Goal: Task Accomplishment & Management: Complete application form

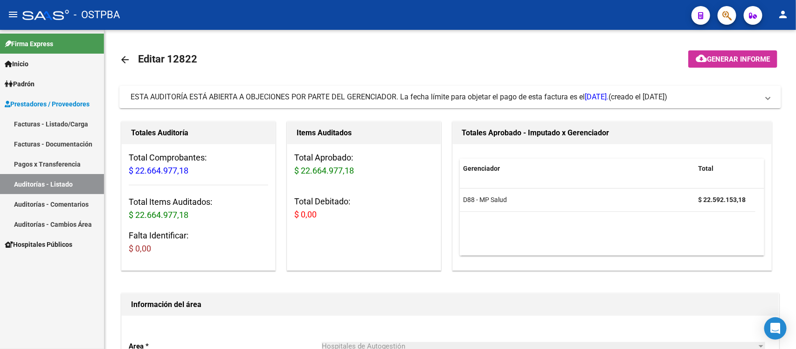
click at [56, 183] on link "Auditorías - Listado" at bounding box center [52, 184] width 104 height 20
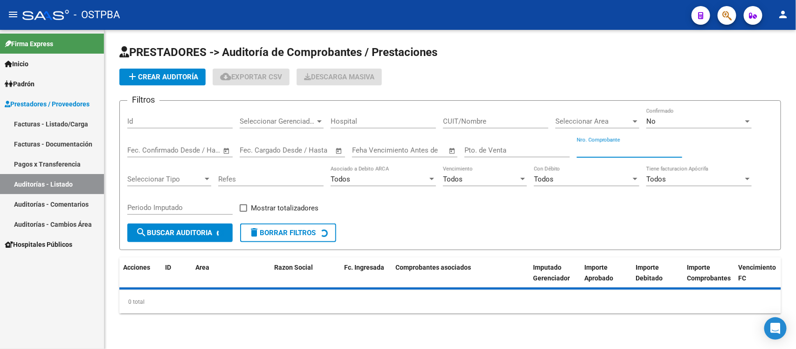
click at [590, 150] on input "Nro. Comprobante" at bounding box center [629, 150] width 105 height 8
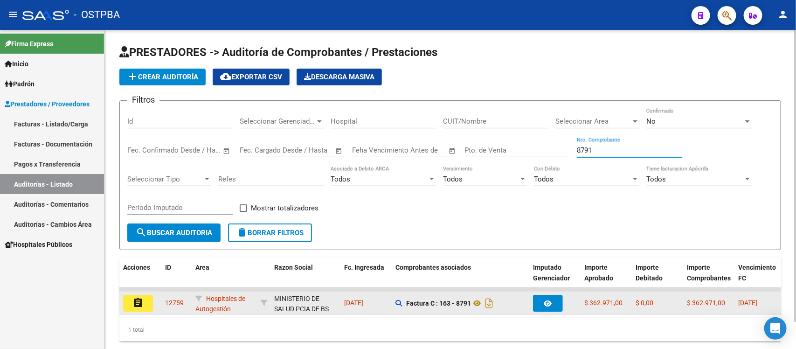
type input "8791"
click at [141, 297] on mat-icon "assignment" at bounding box center [137, 302] width 11 height 11
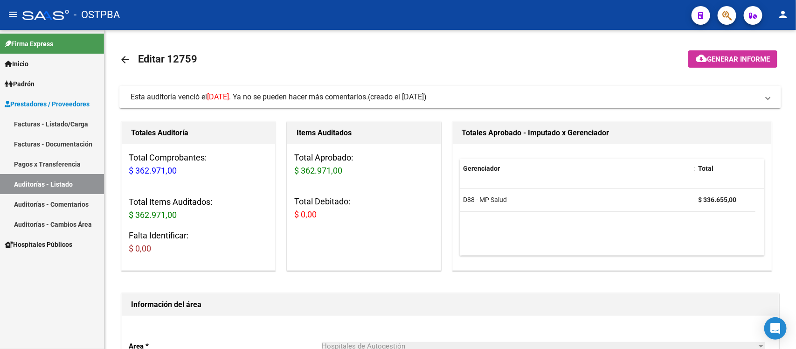
click at [27, 175] on link "Auditorías - Listado" at bounding box center [52, 184] width 104 height 20
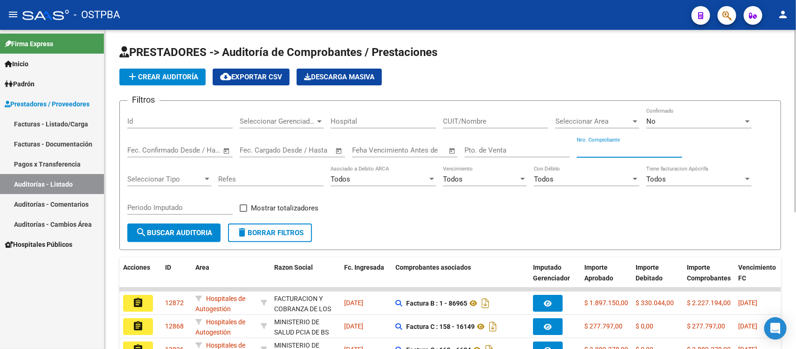
click at [598, 148] on input "Nro. Comprobante" at bounding box center [629, 150] width 105 height 8
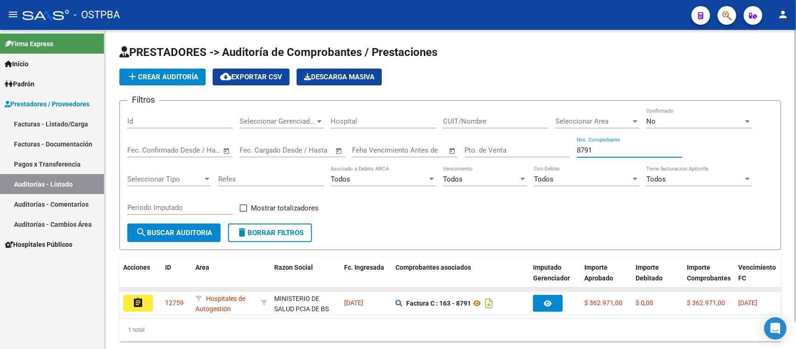
type input "8791"
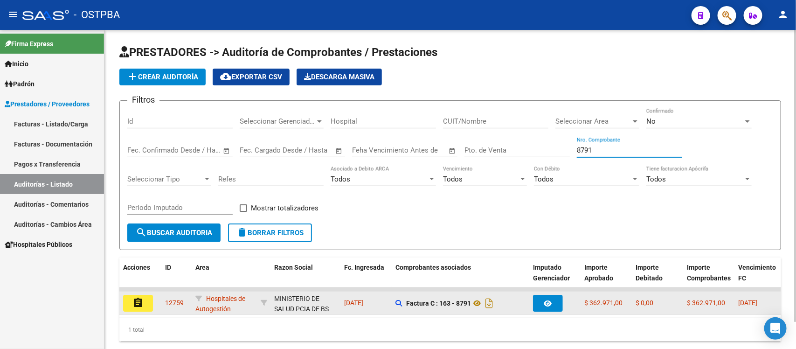
click at [145, 287] on datatable-body-cell at bounding box center [140, 289] width 42 height 4
click at [148, 302] on button "assignment" at bounding box center [138, 303] width 30 height 17
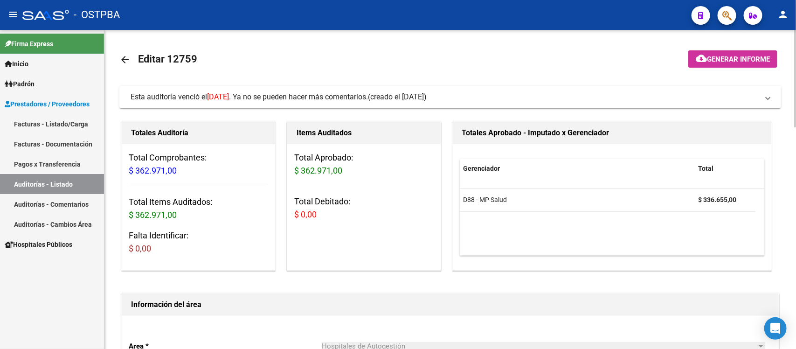
click at [66, 176] on link "Auditorías - Listado" at bounding box center [52, 184] width 104 height 20
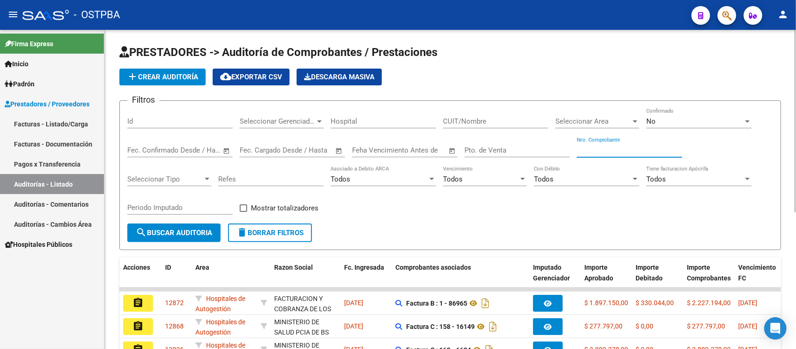
click at [598, 153] on input "Nro. Comprobante" at bounding box center [629, 150] width 105 height 8
type input "8840"
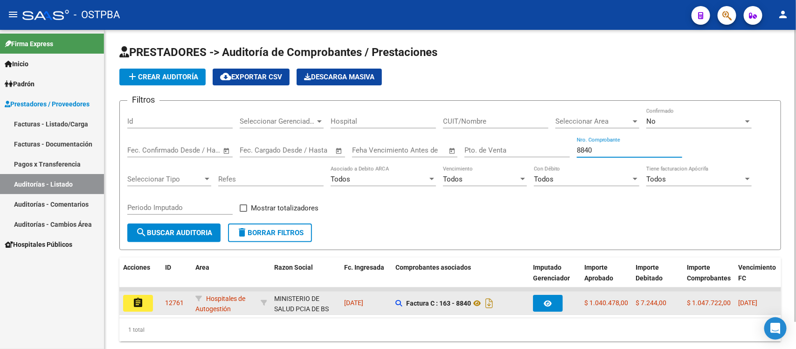
click at [145, 304] on button "assignment" at bounding box center [138, 303] width 30 height 17
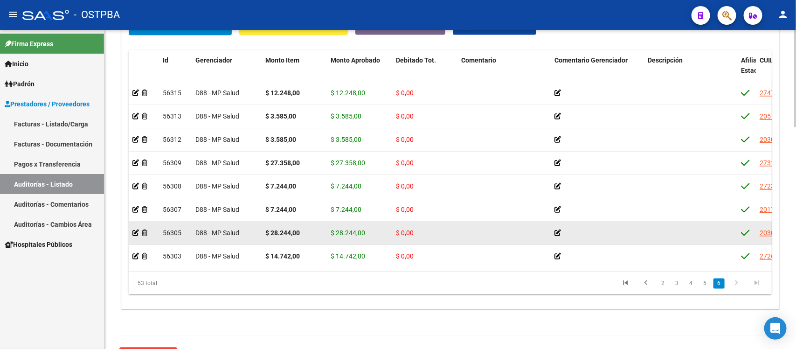
scroll to position [1057, 0]
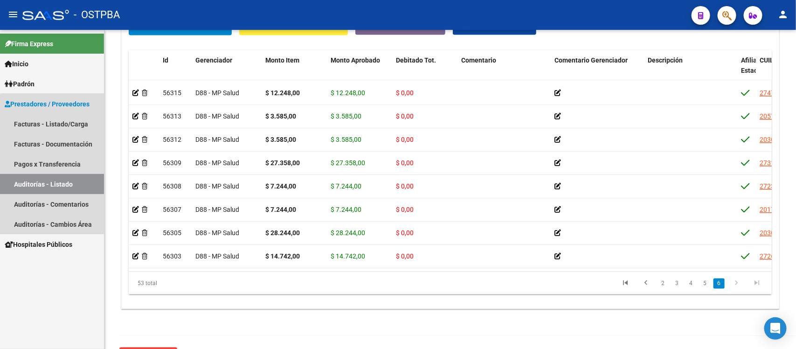
click at [56, 183] on link "Auditorías - Listado" at bounding box center [52, 184] width 104 height 20
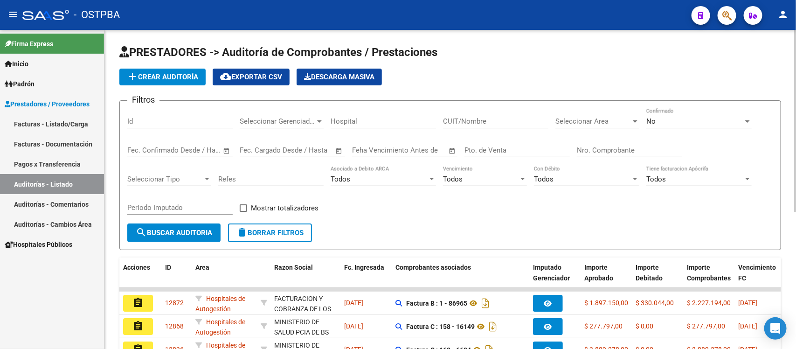
click at [610, 152] on input "Nro. Comprobante" at bounding box center [629, 150] width 105 height 8
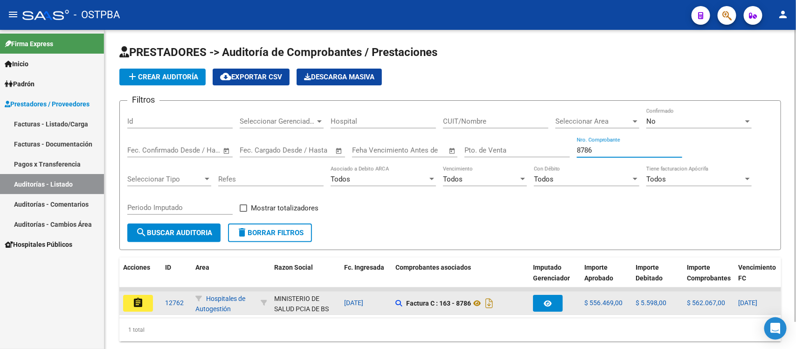
type input "8786"
click at [140, 304] on mat-icon "assignment" at bounding box center [137, 302] width 11 height 11
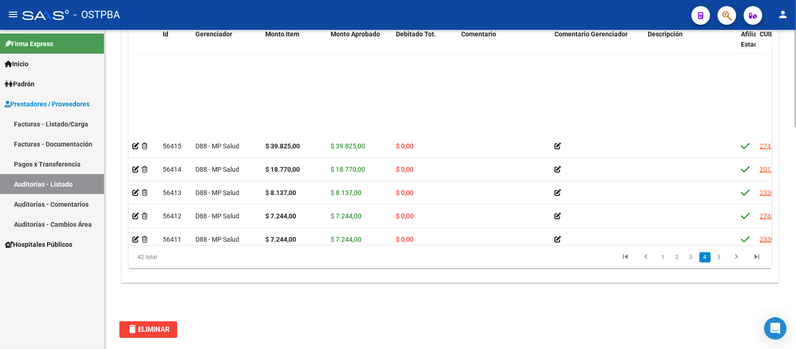
drag, startPoint x: 428, startPoint y: 245, endPoint x: 466, endPoint y: 248, distance: 38.3
click at [466, 248] on div "42 total 1 2 3 4 5" at bounding box center [450, 257] width 643 height 23
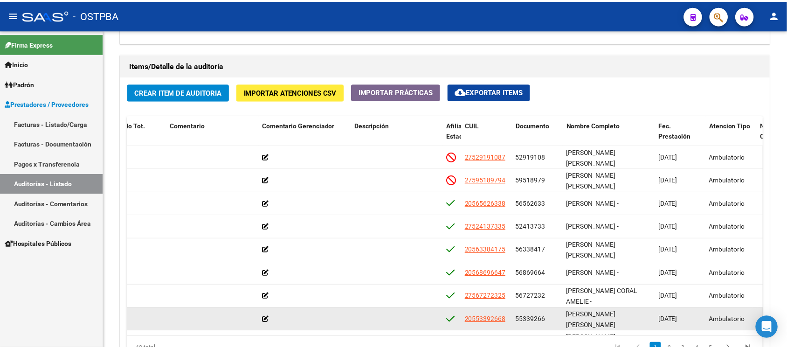
scroll to position [609, 0]
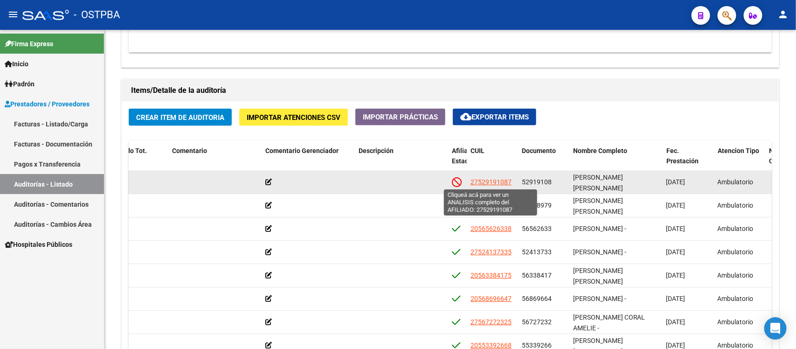
click at [487, 178] on span "27529191087" at bounding box center [491, 181] width 41 height 7
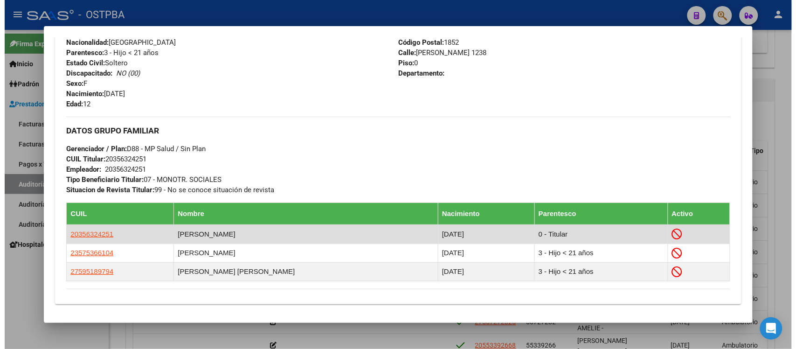
scroll to position [408, 0]
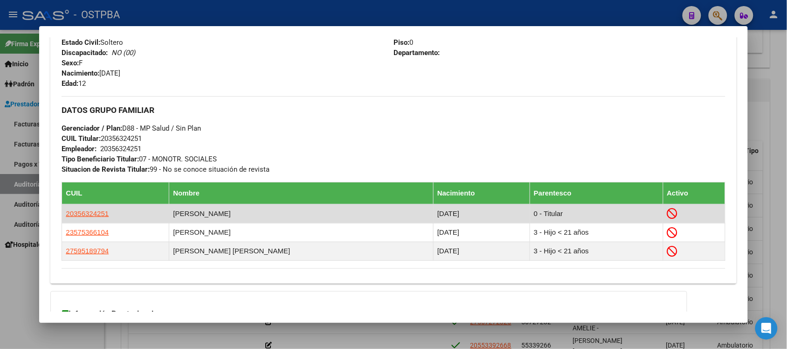
drag, startPoint x: 103, startPoint y: 217, endPoint x: 75, endPoint y: 219, distance: 27.6
click at [55, 218] on div "Enviar Credencial Digital remove_red_eye Movimientos Sin Certificado Discapacid…" at bounding box center [393, 55] width 686 height 442
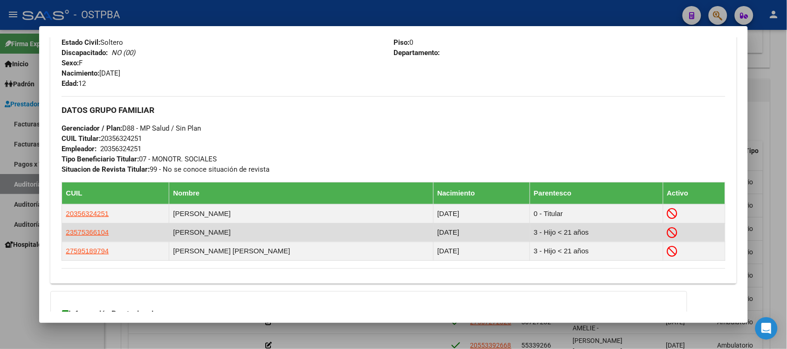
click at [103, 225] on td "23575366104" at bounding box center [115, 232] width 107 height 19
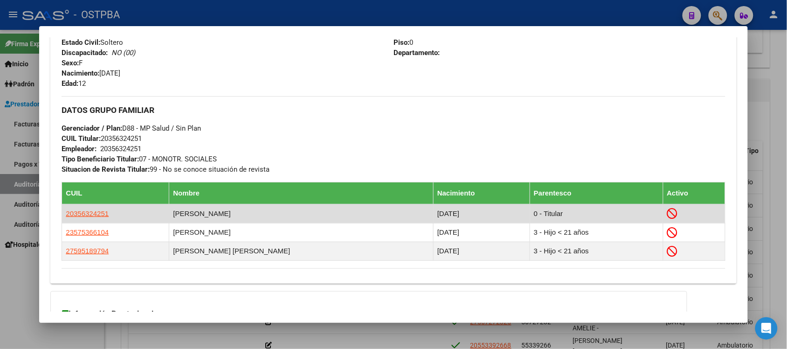
drag, startPoint x: 105, startPoint y: 216, endPoint x: 59, endPoint y: 211, distance: 46.4
click at [62, 211] on td "20356324251" at bounding box center [115, 213] width 107 height 19
copy span "20356324251"
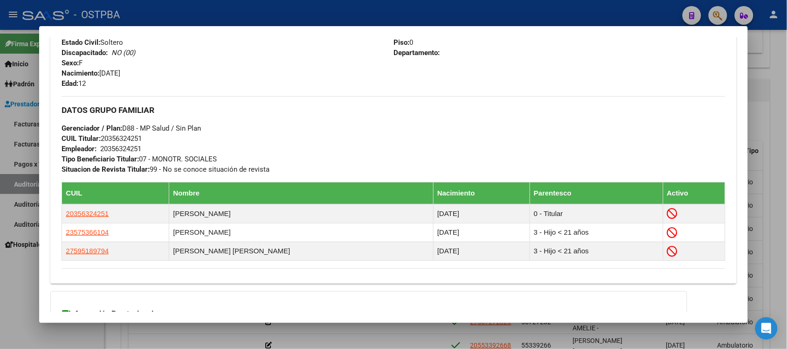
drag, startPoint x: 770, startPoint y: 104, endPoint x: 747, endPoint y: 119, distance: 28.2
click at [771, 106] on div at bounding box center [393, 174] width 787 height 349
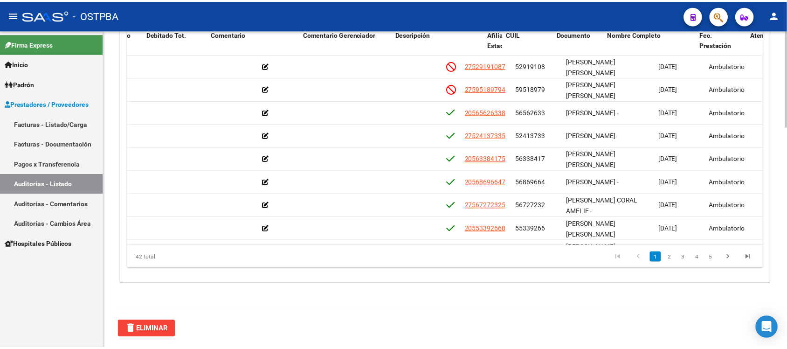
scroll to position [0, 0]
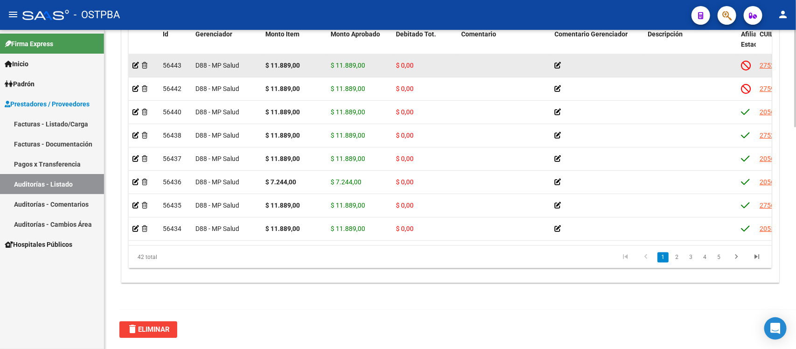
click at [134, 69] on div at bounding box center [143, 65] width 23 height 11
click at [134, 68] on icon at bounding box center [135, 65] width 7 height 7
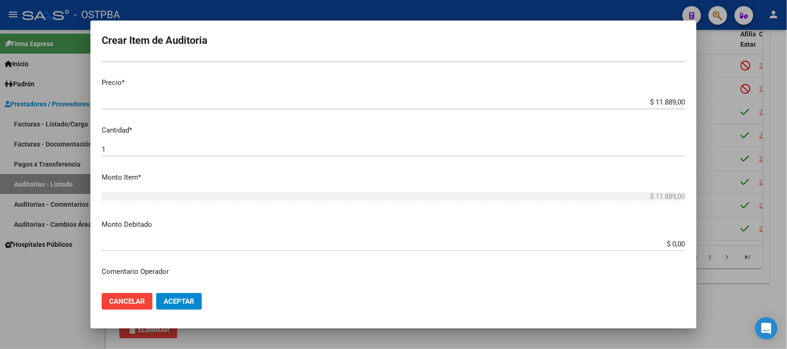
scroll to position [233, 0]
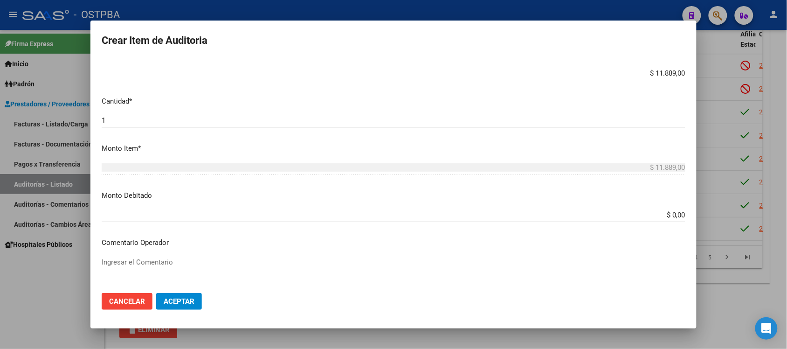
click at [661, 213] on input "$ 0,00" at bounding box center [394, 215] width 584 height 8
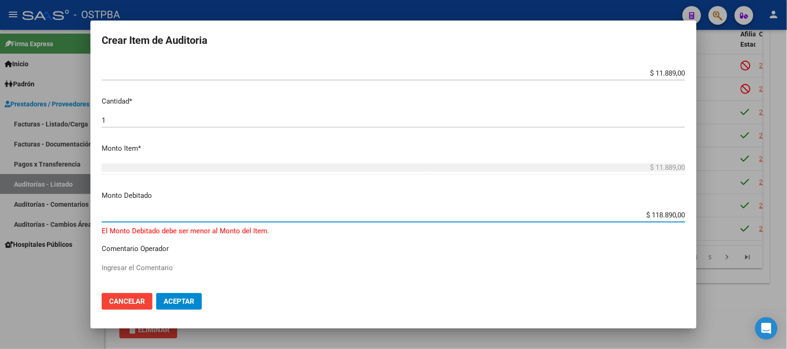
type input "$ 11.889,00"
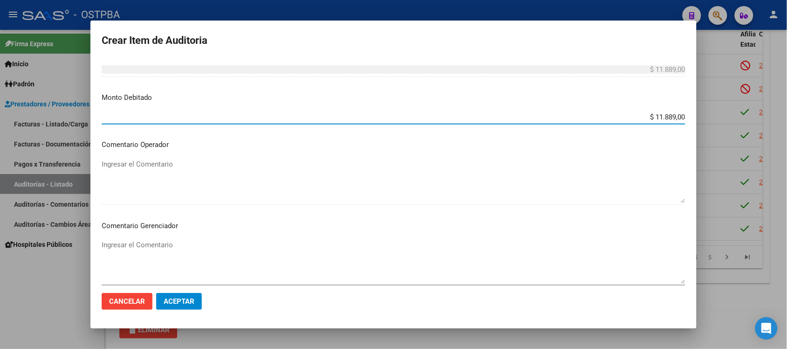
scroll to position [350, 0]
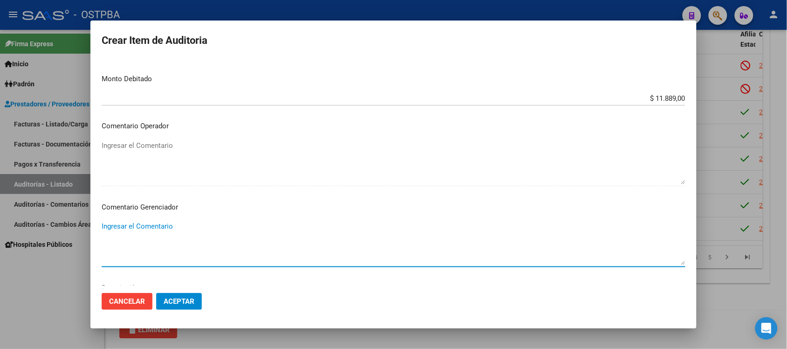
click at [144, 229] on textarea "Ingresar el Comentario" at bounding box center [394, 243] width 584 height 44
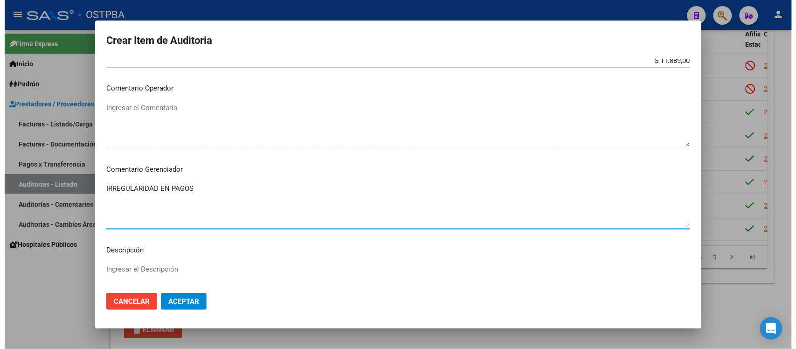
scroll to position [408, 0]
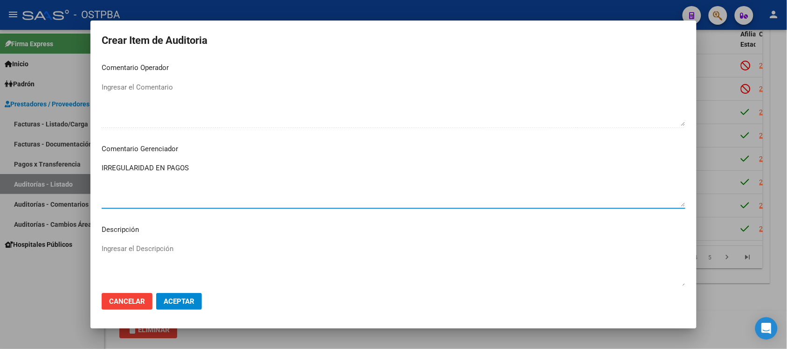
type textarea "IRREGULARIDAD EN PAGOS"
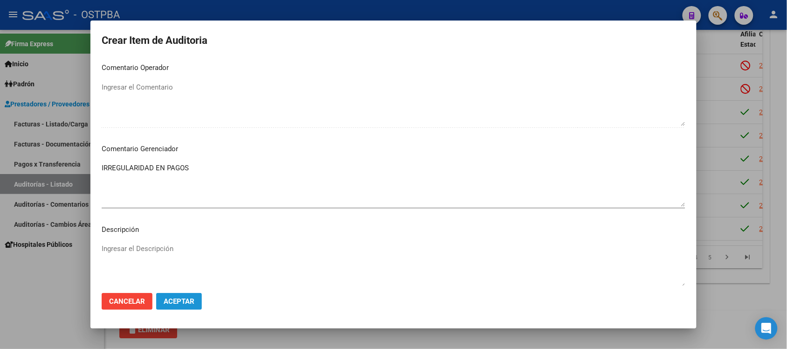
click at [164, 301] on span "Aceptar" at bounding box center [179, 301] width 31 height 8
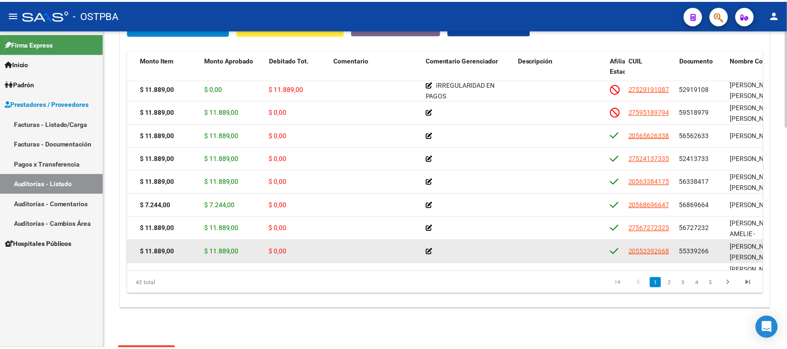
scroll to position [0, 124]
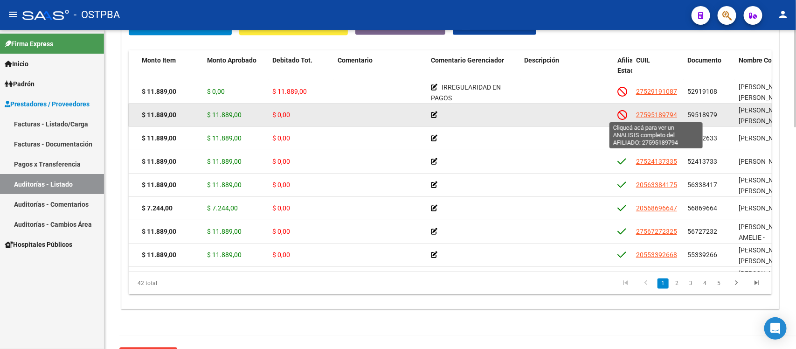
click at [661, 114] on span "27595189794" at bounding box center [656, 114] width 41 height 7
type textarea "27595189794"
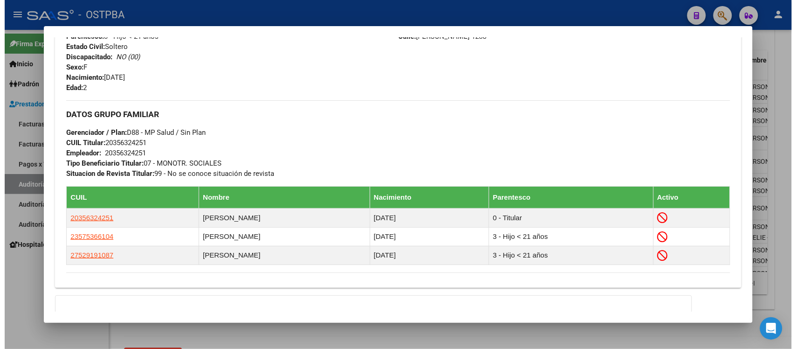
scroll to position [350, 0]
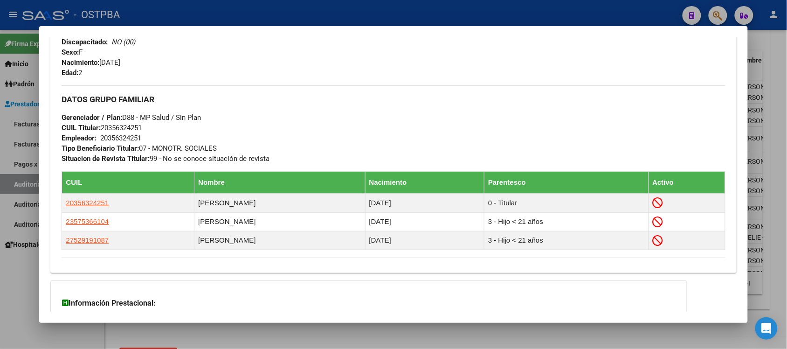
click at [455, 6] on div at bounding box center [393, 174] width 787 height 349
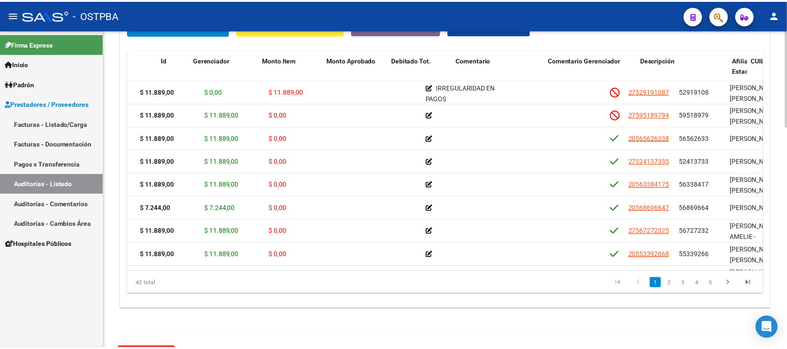
scroll to position [0, 0]
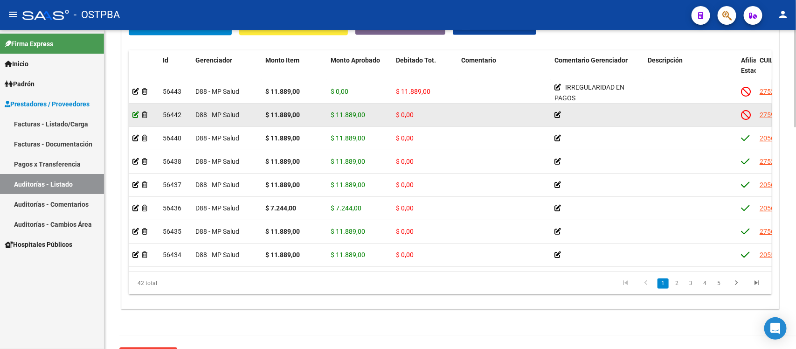
click at [133, 116] on icon at bounding box center [135, 114] width 7 height 7
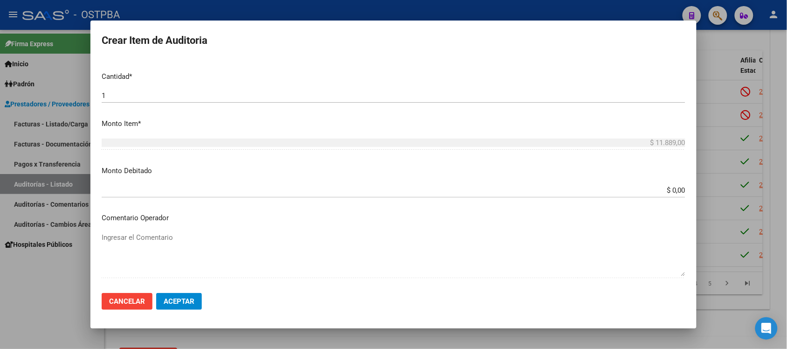
scroll to position [292, 0]
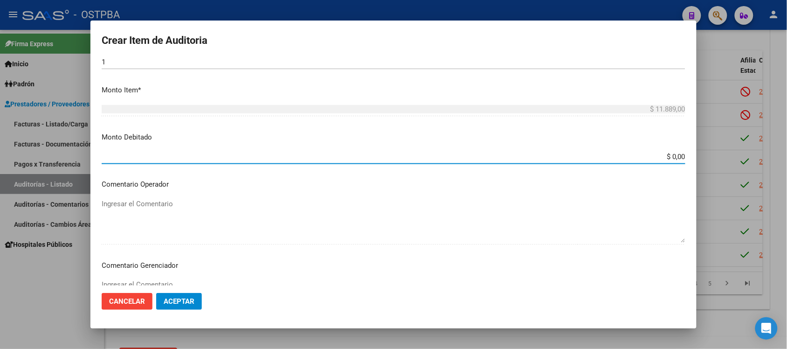
click at [663, 153] on input "$ 0,00" at bounding box center [394, 157] width 584 height 8
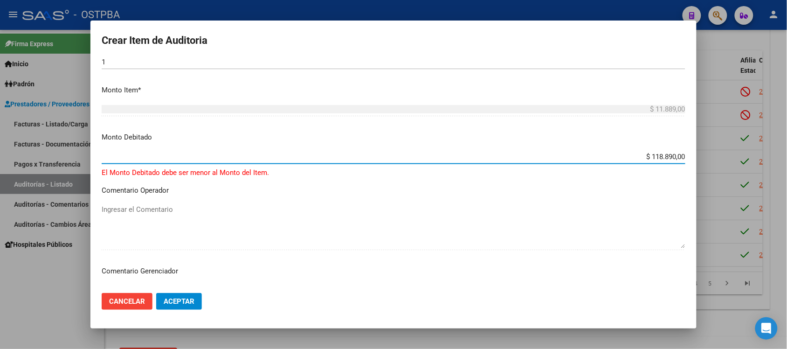
type input "$ 11.889,00"
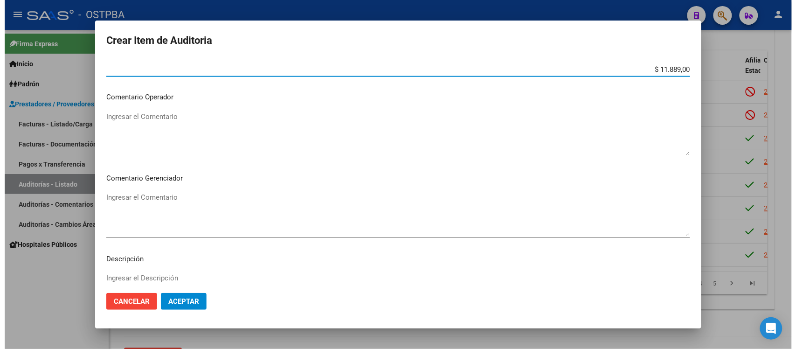
scroll to position [408, 0]
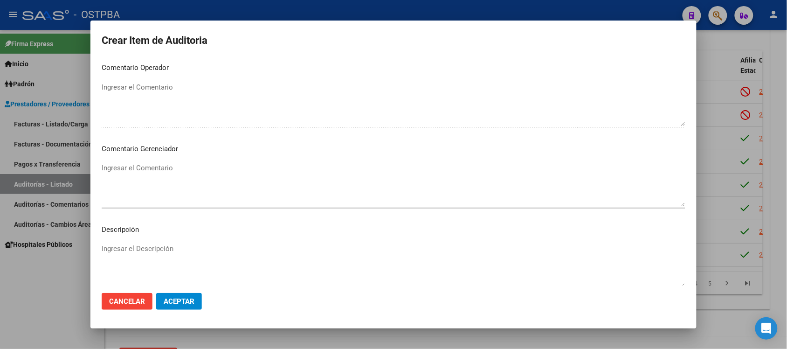
click at [156, 164] on textarea "Ingresar el Comentario" at bounding box center [394, 185] width 584 height 44
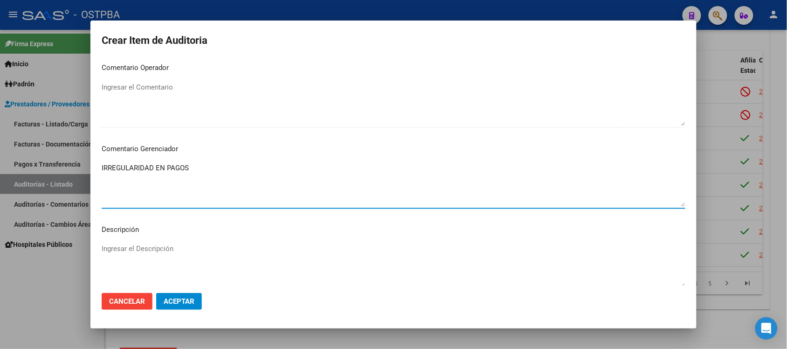
type textarea "IRREGULARIDAD EN PAGOS"
click at [183, 304] on span "Aceptar" at bounding box center [179, 301] width 31 height 8
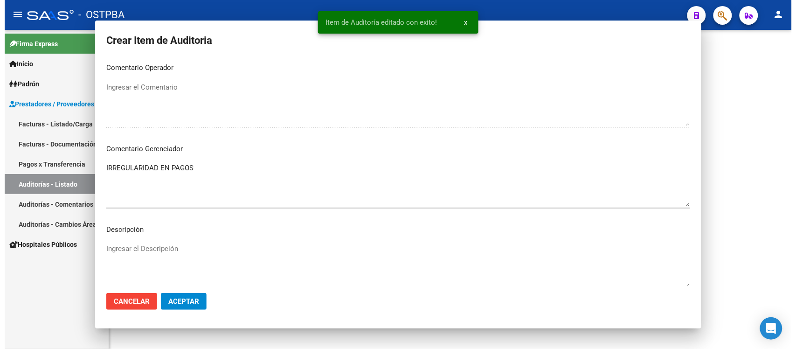
scroll to position [0, 0]
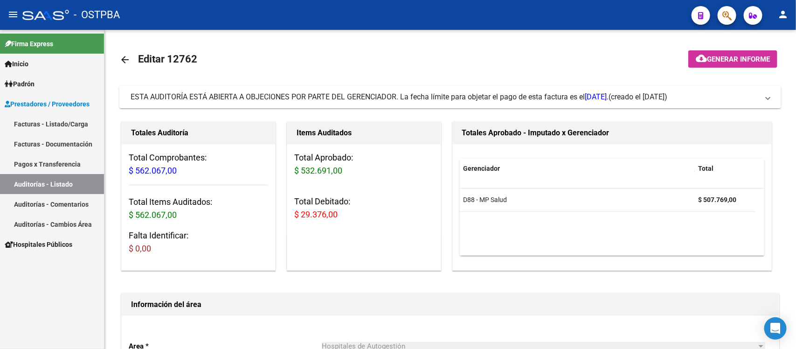
click at [61, 184] on link "Auditorías - Listado" at bounding box center [52, 184] width 104 height 20
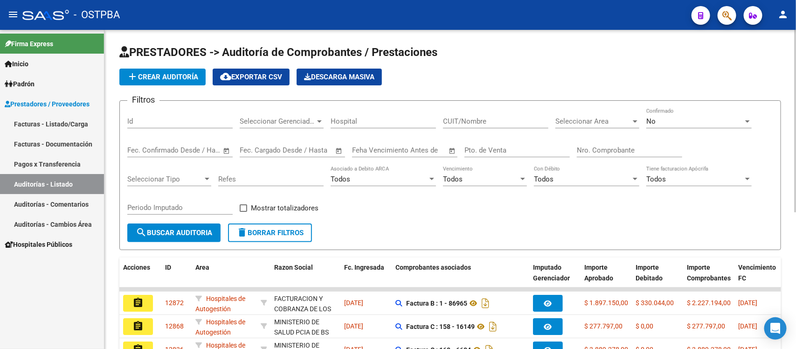
click at [594, 154] on div "Nro. Comprobante" at bounding box center [629, 147] width 105 height 20
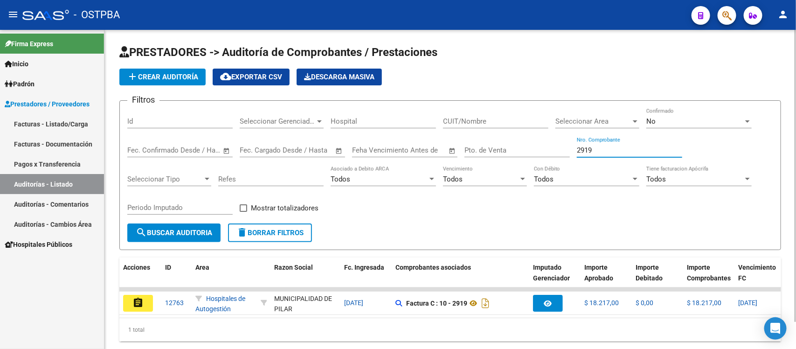
type input "2919"
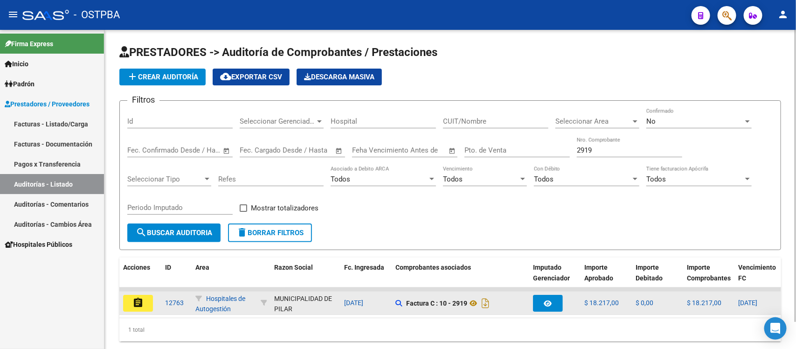
click at [140, 292] on datatable-body-cell "assignment" at bounding box center [140, 303] width 42 height 23
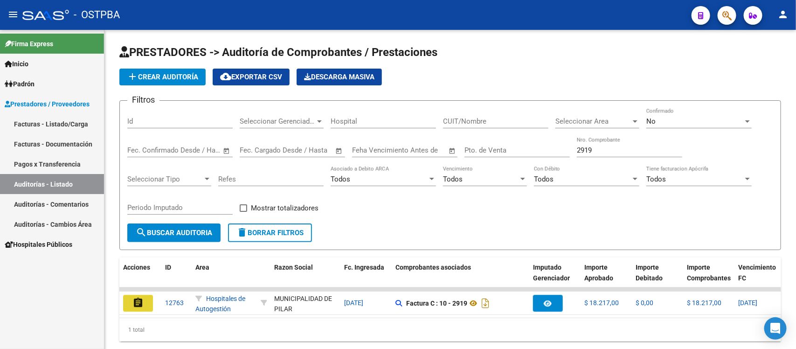
click at [141, 295] on button "assignment" at bounding box center [138, 303] width 30 height 17
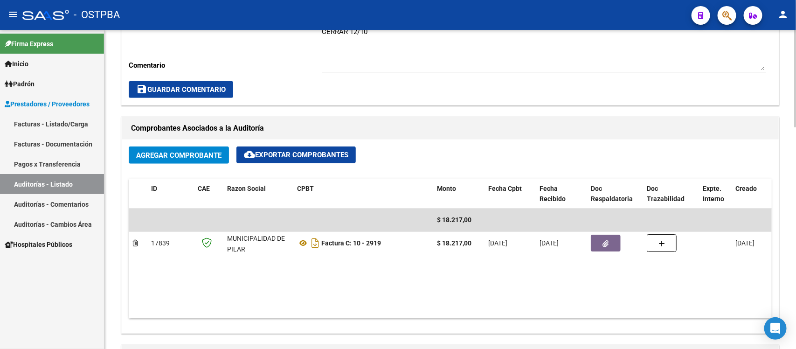
scroll to position [350, 0]
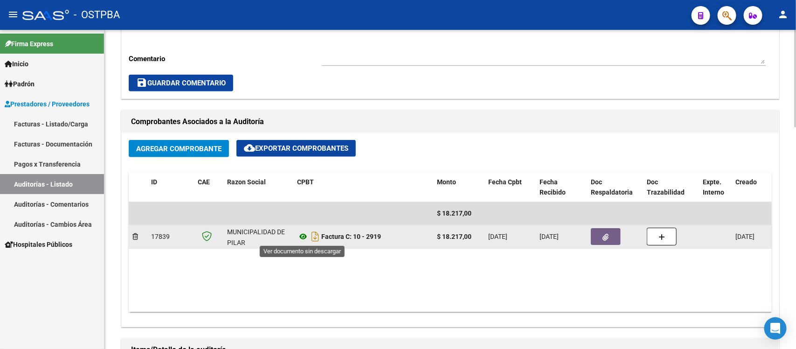
click at [304, 234] on icon at bounding box center [303, 236] width 12 height 11
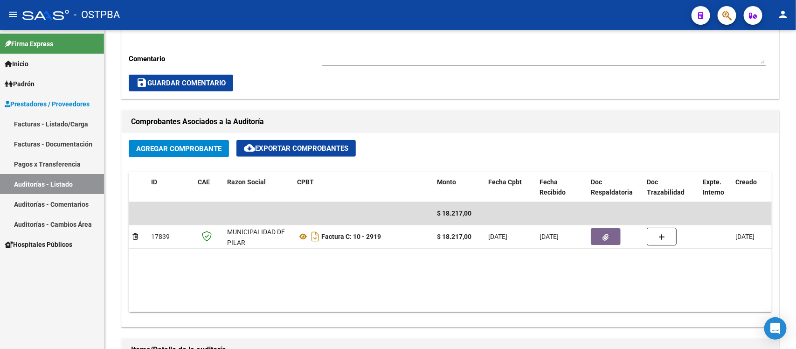
click at [50, 174] on link "Auditorías - Listado" at bounding box center [52, 184] width 104 height 20
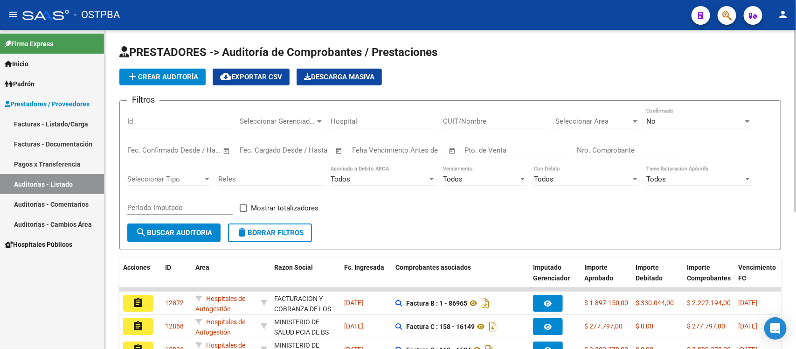
click at [598, 136] on div "Seleccionar Area Seleccionar Area" at bounding box center [598, 122] width 84 height 29
click at [607, 144] on div "Nro. Comprobante" at bounding box center [629, 147] width 105 height 20
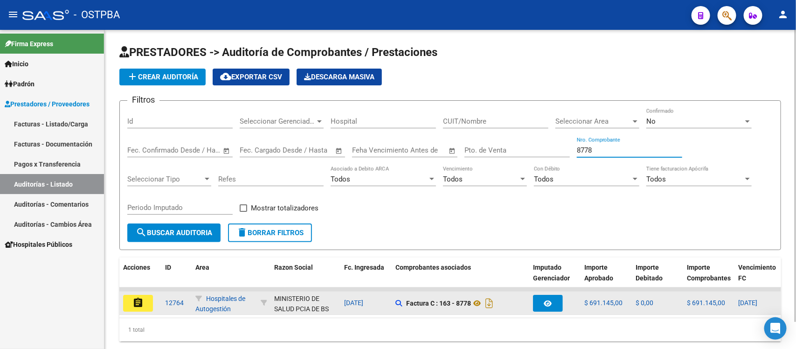
type input "8778"
click at [145, 295] on button "assignment" at bounding box center [138, 303] width 30 height 17
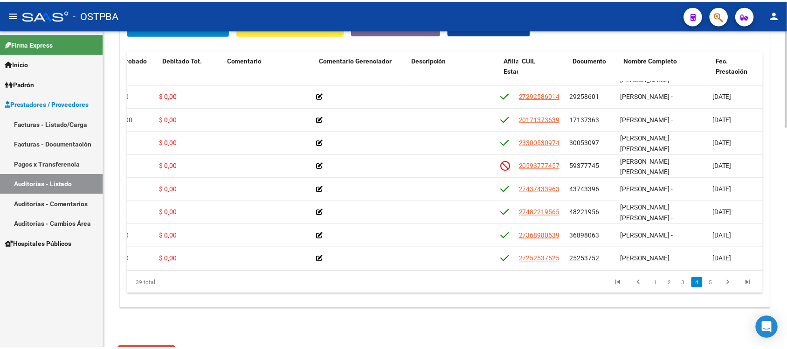
scroll to position [672, 245]
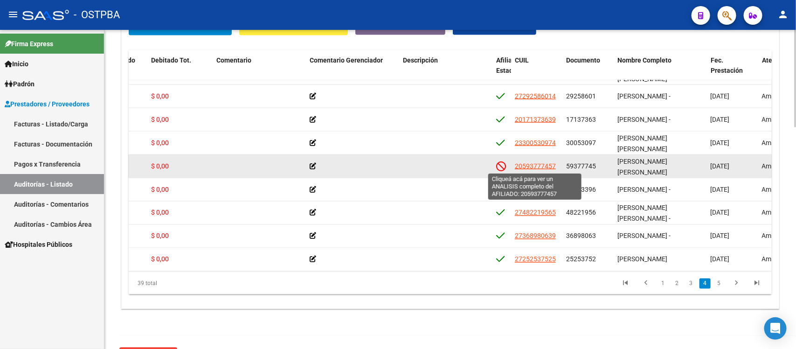
click at [542, 167] on span "20593777457" at bounding box center [535, 165] width 41 height 7
type textarea "20593777457"
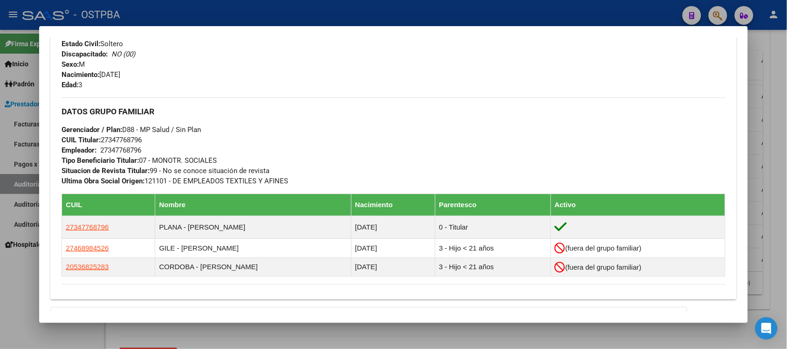
scroll to position [408, 0]
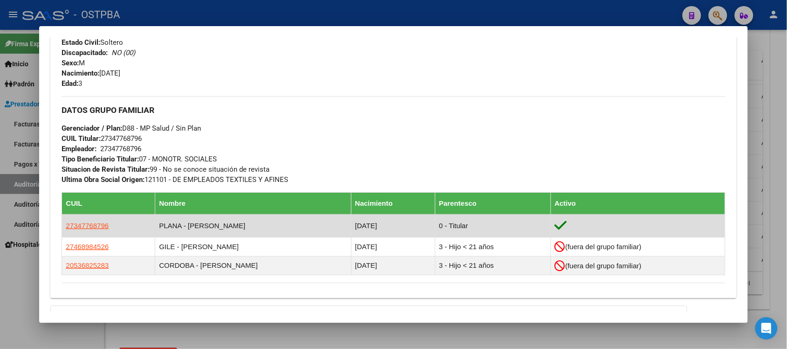
drag, startPoint x: 103, startPoint y: 225, endPoint x: 69, endPoint y: 222, distance: 34.7
click at [69, 220] on td "27347768796" at bounding box center [108, 226] width 93 height 23
copy span "27347768796"
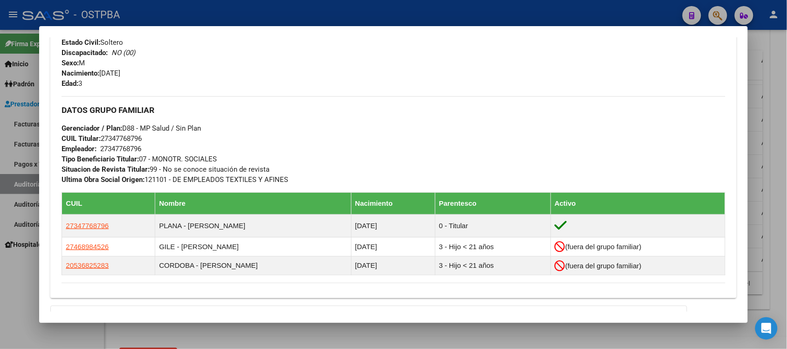
click at [11, 275] on div at bounding box center [393, 174] width 787 height 349
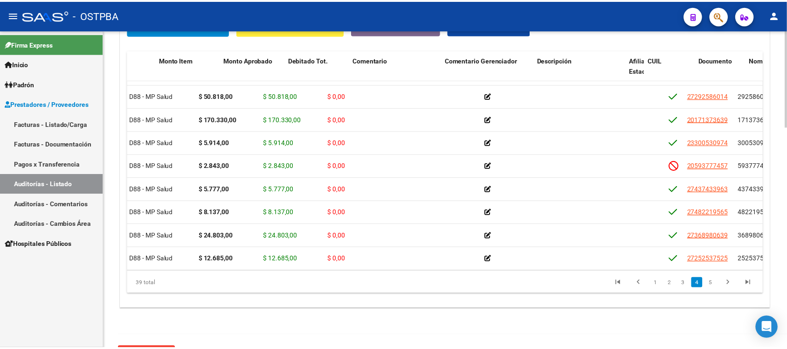
scroll to position [672, 0]
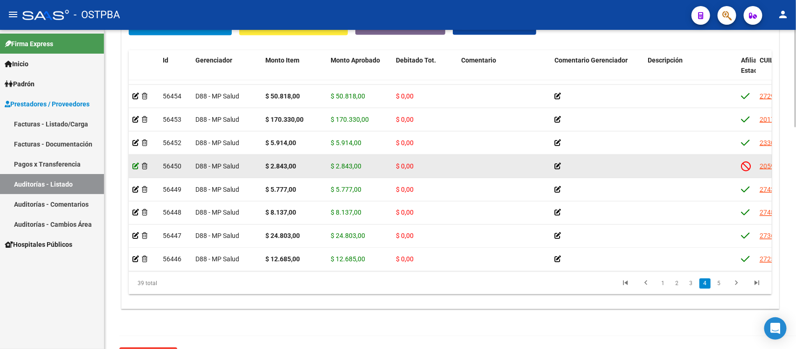
click at [132, 167] on icon at bounding box center [135, 166] width 7 height 7
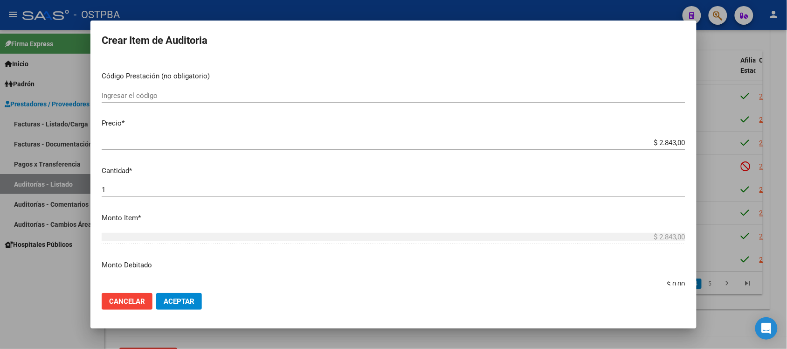
scroll to position [175, 0]
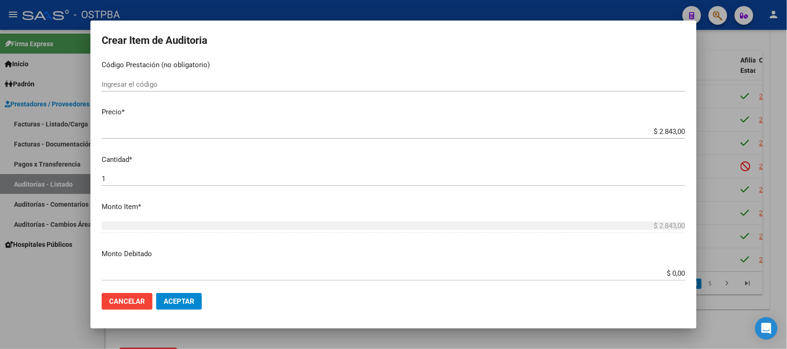
click at [667, 279] on div "$ 0,00 Ingresar el monto" at bounding box center [394, 273] width 584 height 14
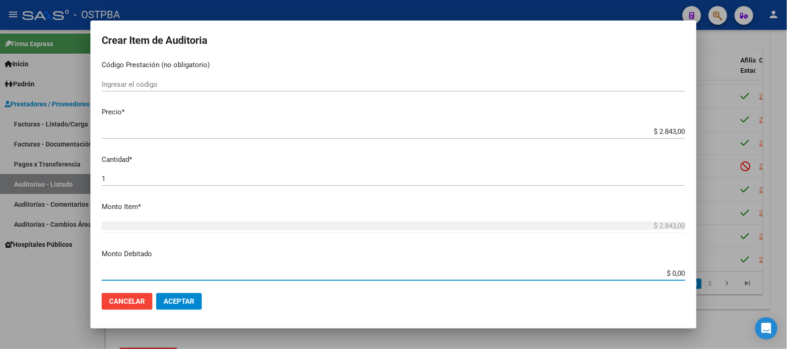
scroll to position [233, 0]
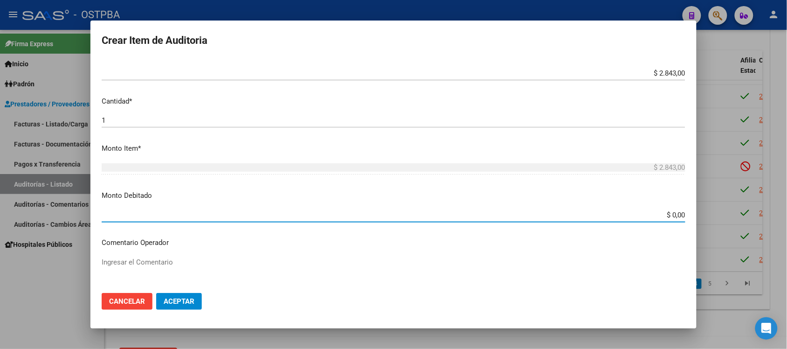
click at [668, 217] on input "$ 0,00" at bounding box center [394, 215] width 584 height 8
type input "$ 2.843,00"
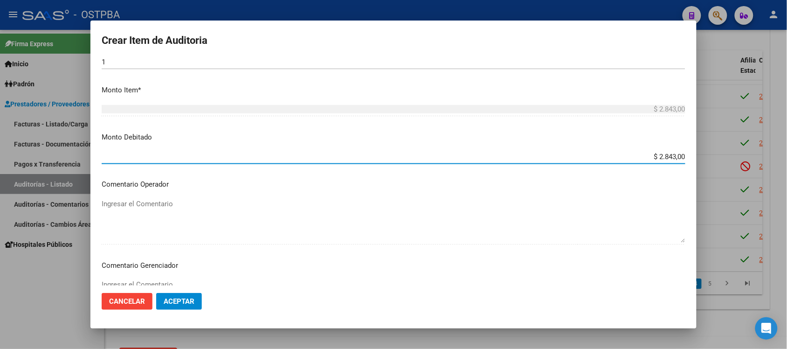
scroll to position [350, 0]
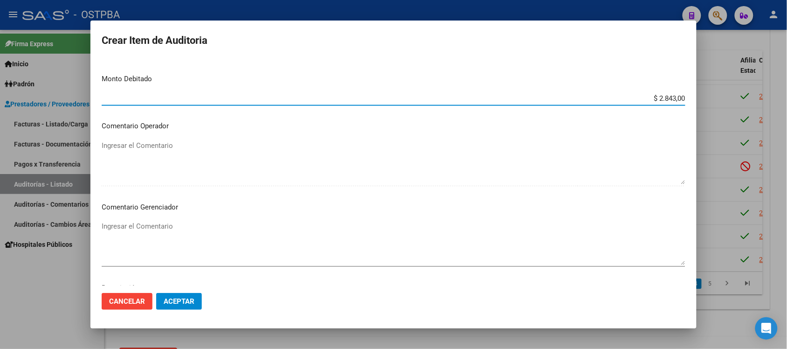
click at [146, 232] on textarea "Ingresar el Comentario" at bounding box center [394, 243] width 584 height 44
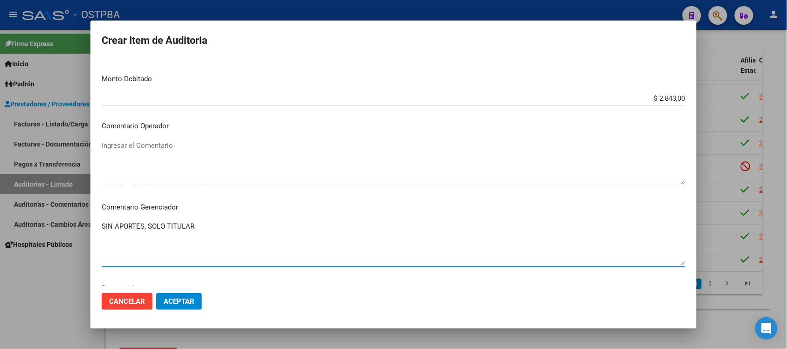
type textarea "SIN APORTES, SOLO TITULAR"
click at [166, 301] on span "Aceptar" at bounding box center [179, 301] width 31 height 8
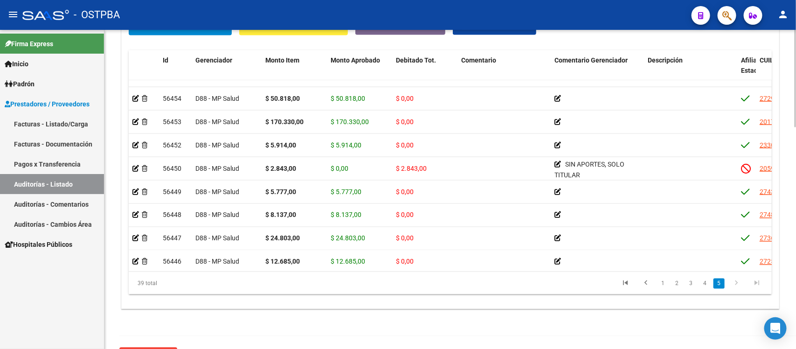
scroll to position [730, 0]
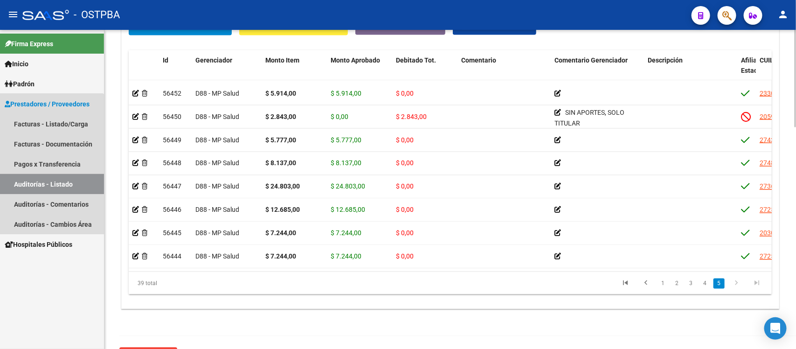
drag, startPoint x: 47, startPoint y: 182, endPoint x: 64, endPoint y: 180, distance: 17.9
click at [47, 182] on link "Auditorías - Listado" at bounding box center [52, 184] width 104 height 20
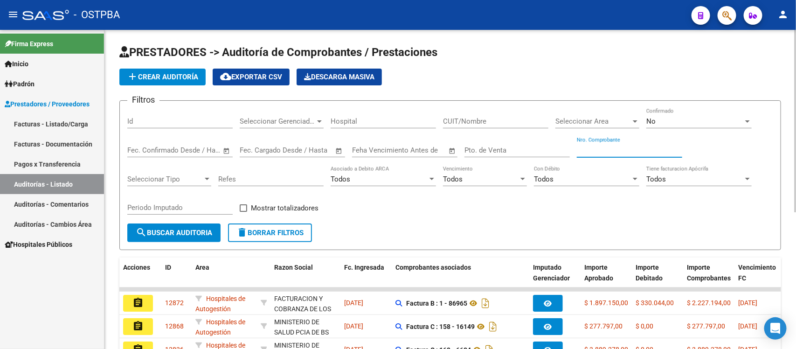
click at [626, 152] on input "Nro. Comprobante" at bounding box center [629, 150] width 105 height 8
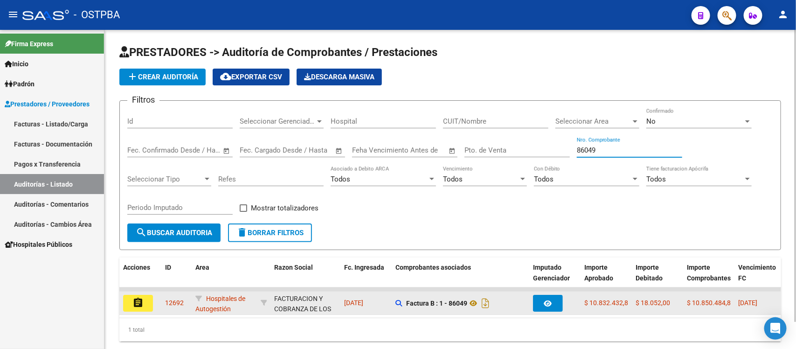
type input "86049"
click at [128, 295] on button "assignment" at bounding box center [138, 303] width 30 height 17
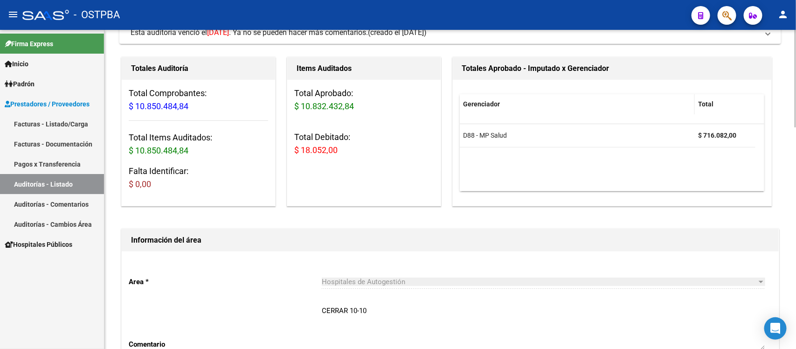
scroll to position [58, 0]
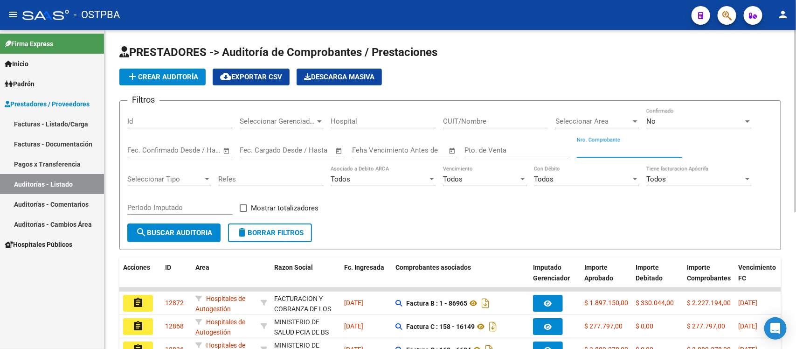
click at [578, 150] on input "Nro. Comprobante" at bounding box center [629, 150] width 105 height 8
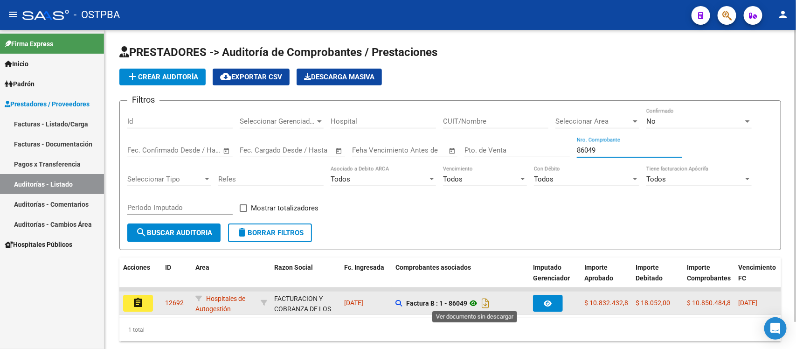
click at [473, 304] on icon at bounding box center [473, 303] width 12 height 11
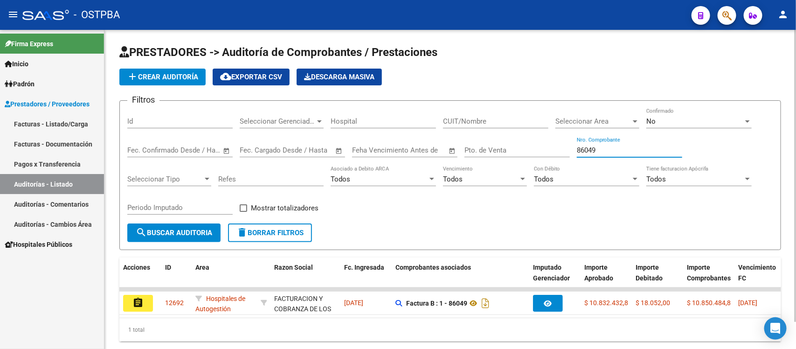
click at [594, 152] on input "86049" at bounding box center [629, 150] width 105 height 8
type input "8"
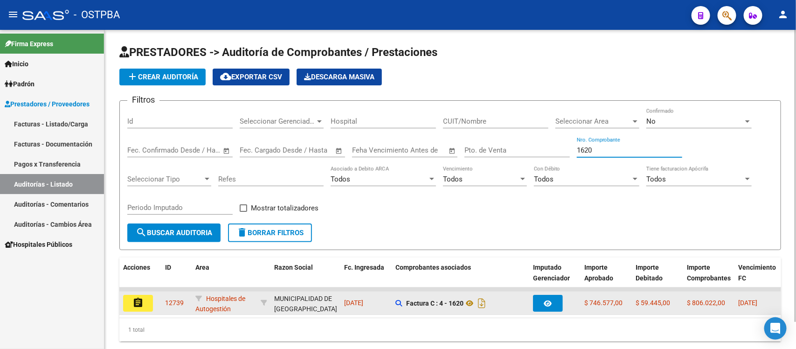
type input "1620"
click at [129, 301] on button "assignment" at bounding box center [138, 303] width 30 height 17
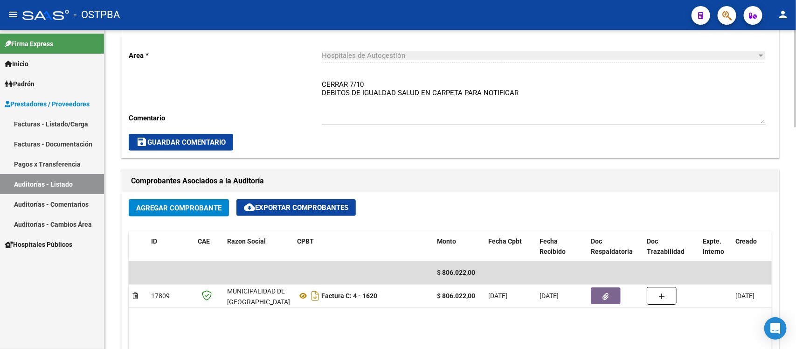
scroll to position [292, 0]
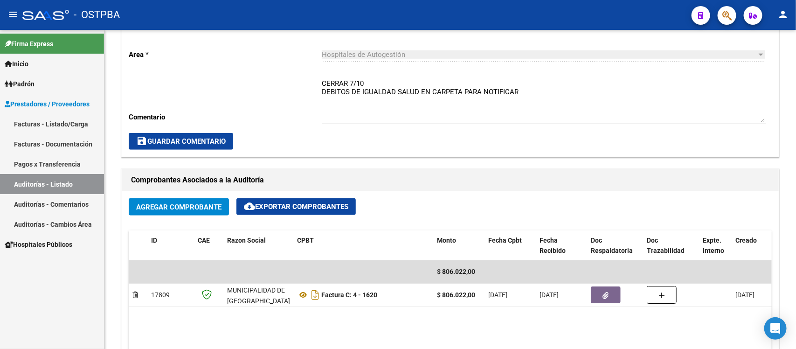
click at [84, 192] on link "Auditorías - Listado" at bounding box center [52, 184] width 104 height 20
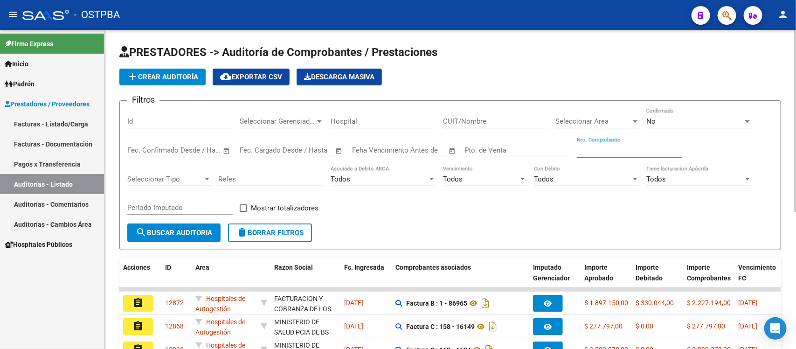
drag, startPoint x: 638, startPoint y: 151, endPoint x: 644, endPoint y: 153, distance: 6.9
click at [644, 153] on input "Nro. Comprobante" at bounding box center [629, 150] width 105 height 8
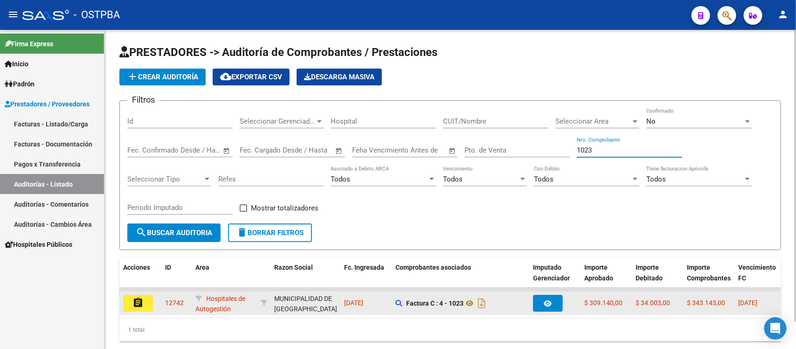
type input "1023"
click at [145, 296] on button "assignment" at bounding box center [138, 303] width 30 height 17
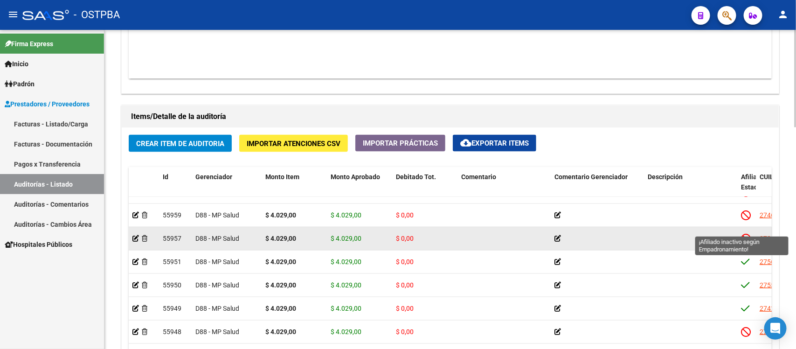
scroll to position [641, 0]
